Goal: Find specific page/section: Find specific page/section

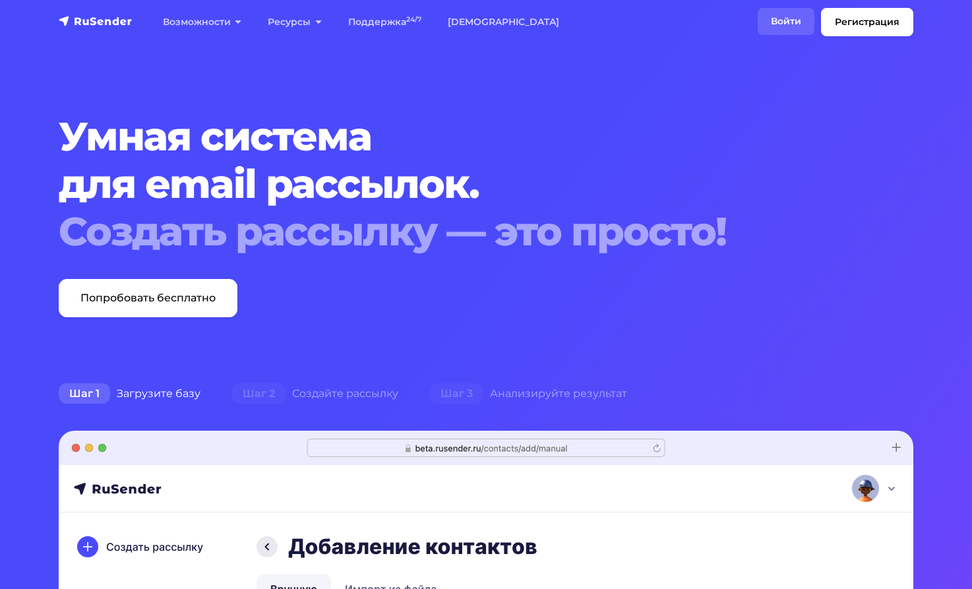
click at [780, 24] on link "Войти" at bounding box center [785, 21] width 57 height 27
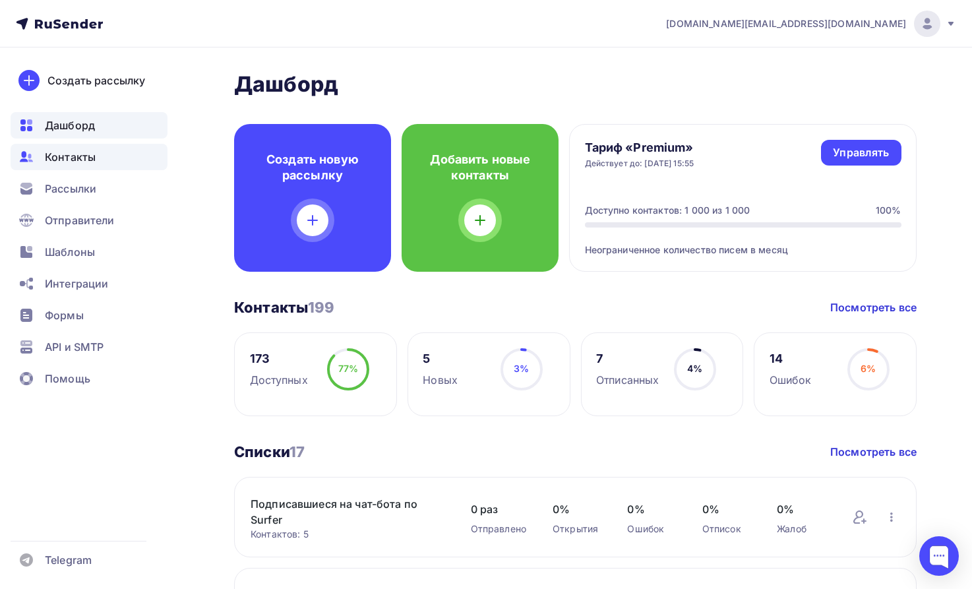
click at [84, 163] on span "Контакты" at bounding box center [70, 157] width 51 height 16
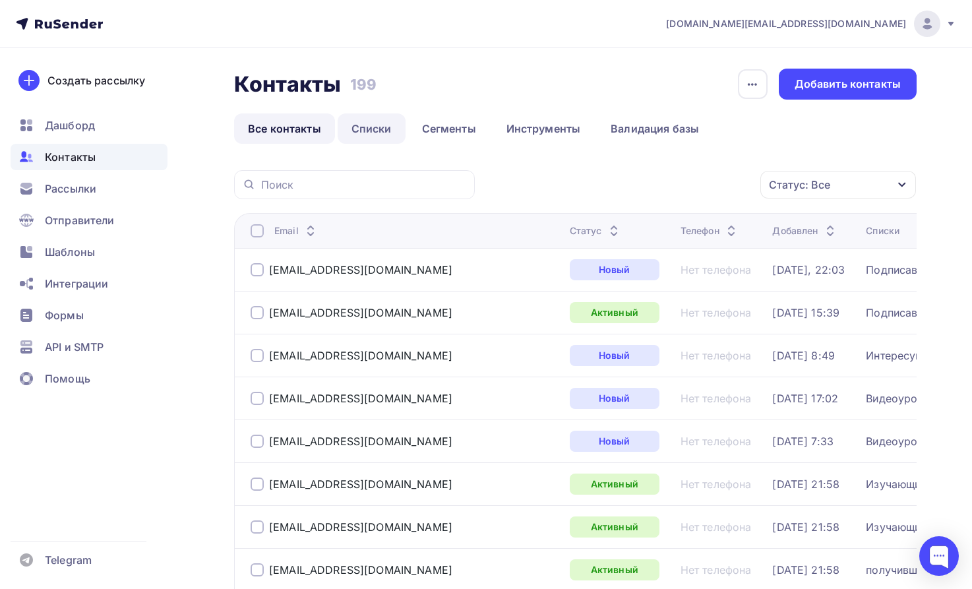
click at [368, 129] on link "Списки" at bounding box center [371, 128] width 68 height 30
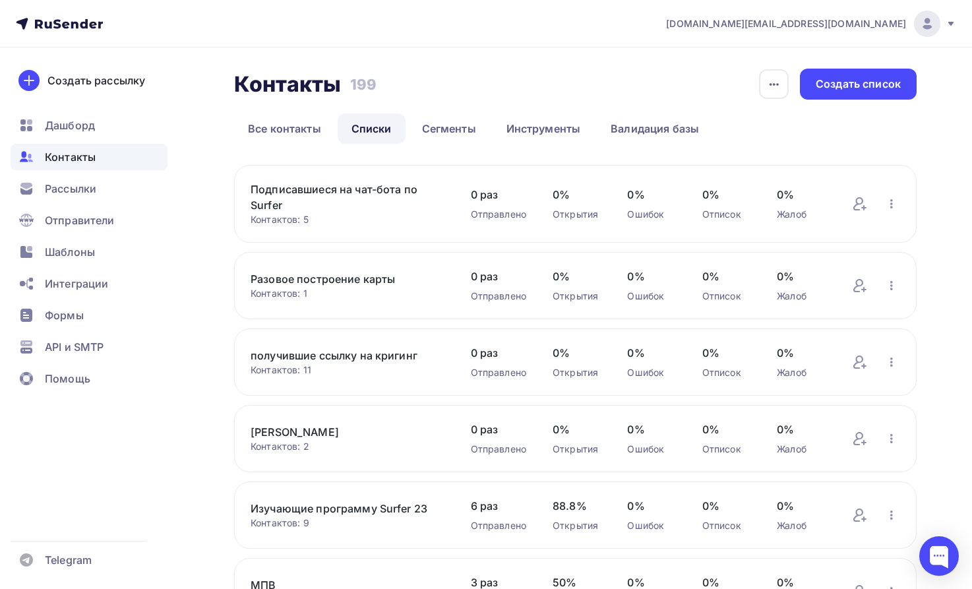
click at [306, 188] on link "Подписавшиеся на чат-бота по Surfer" at bounding box center [347, 197] width 194 height 32
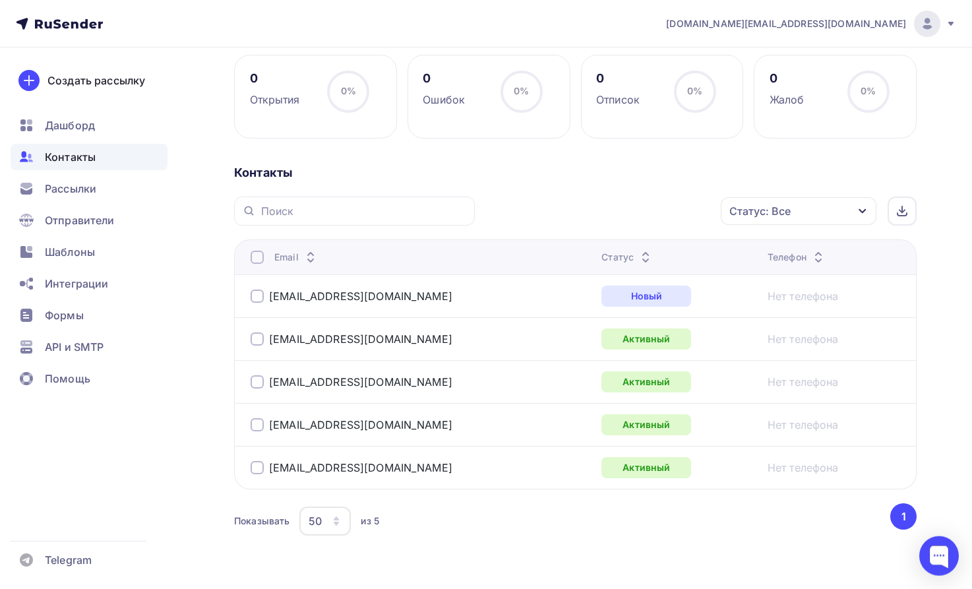
scroll to position [225, 0]
